Goal: Information Seeking & Learning: Find contact information

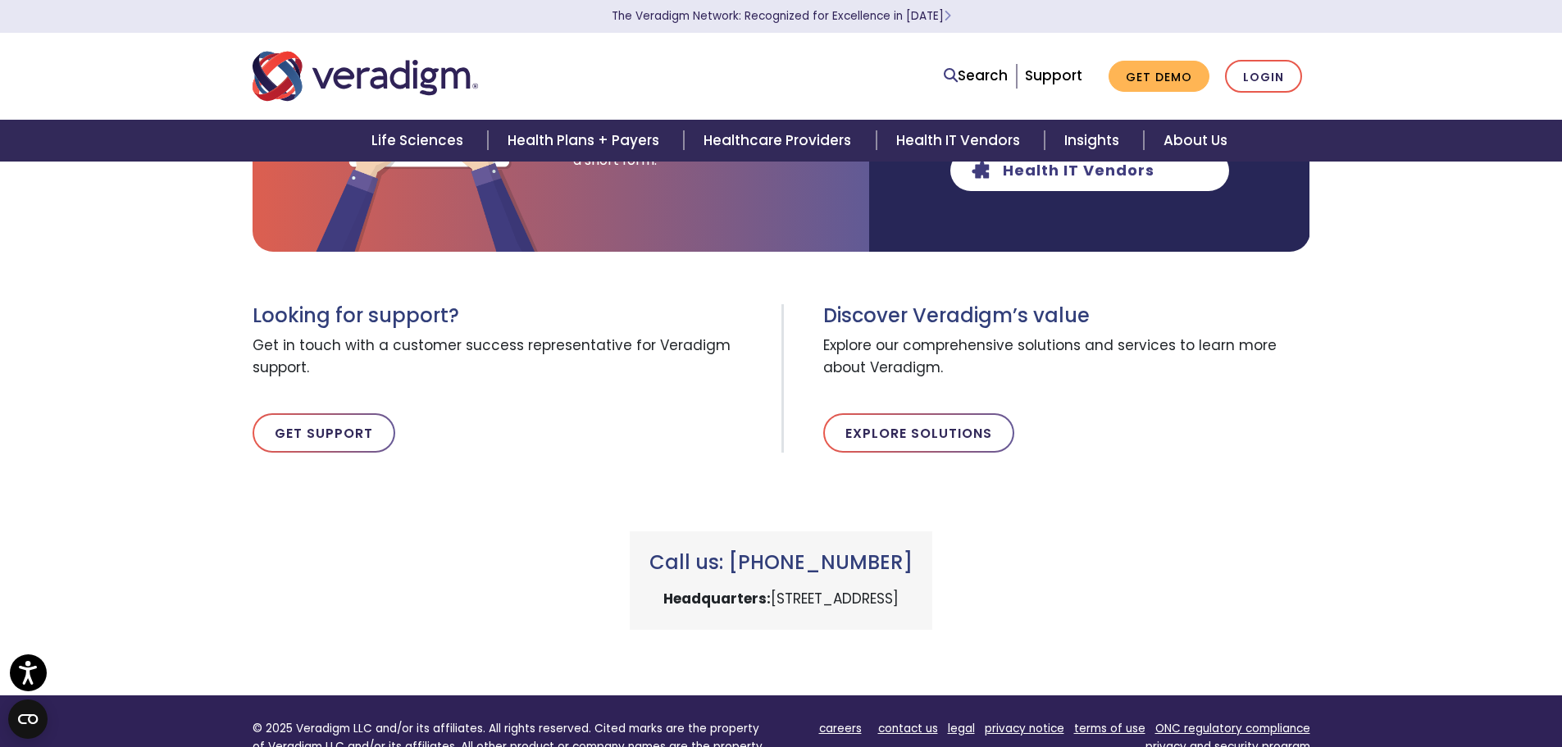
scroll to position [410, 0]
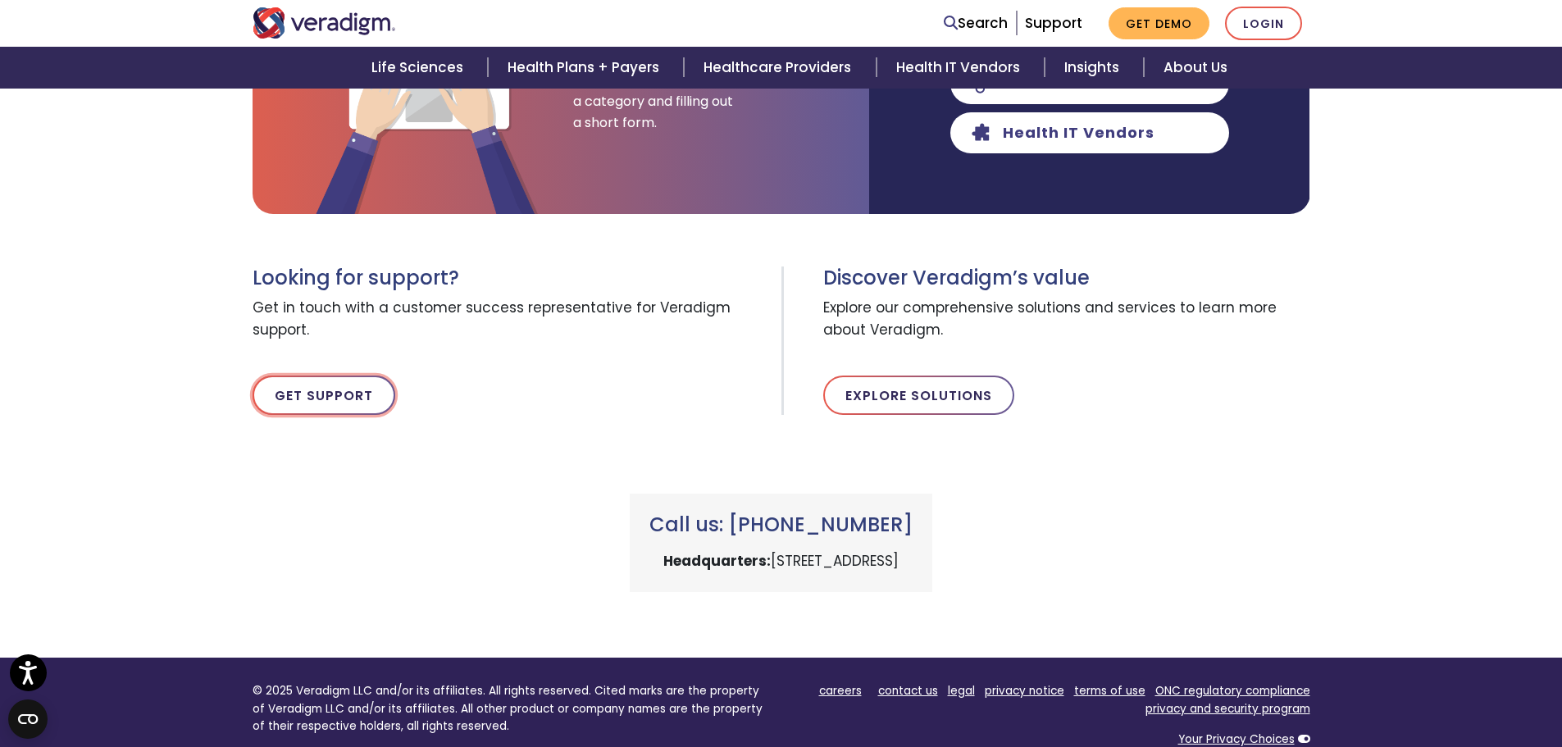
click at [343, 408] on link "Get Support" at bounding box center [324, 395] width 143 height 39
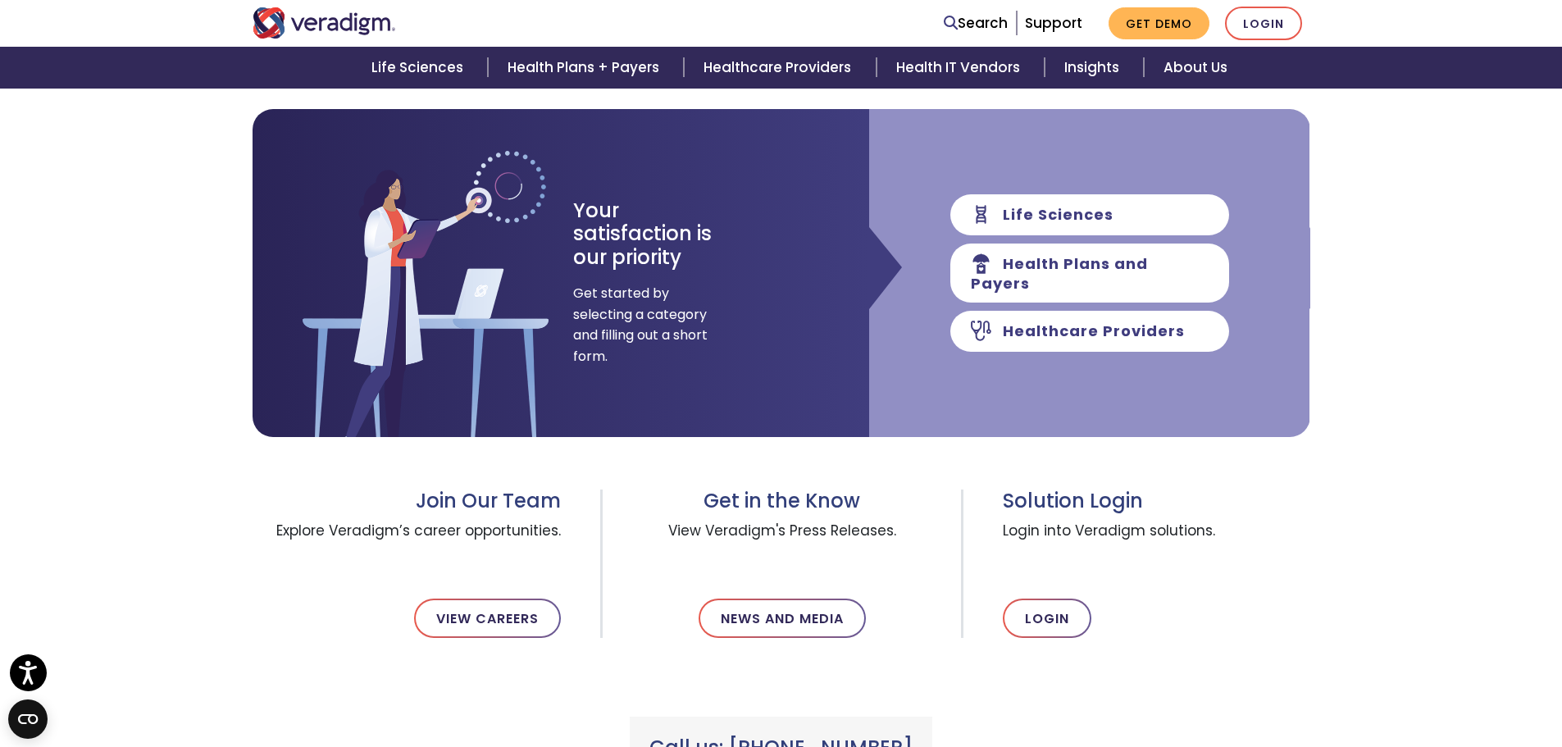
scroll to position [246, 0]
